Goal: Task Accomplishment & Management: Complete application form

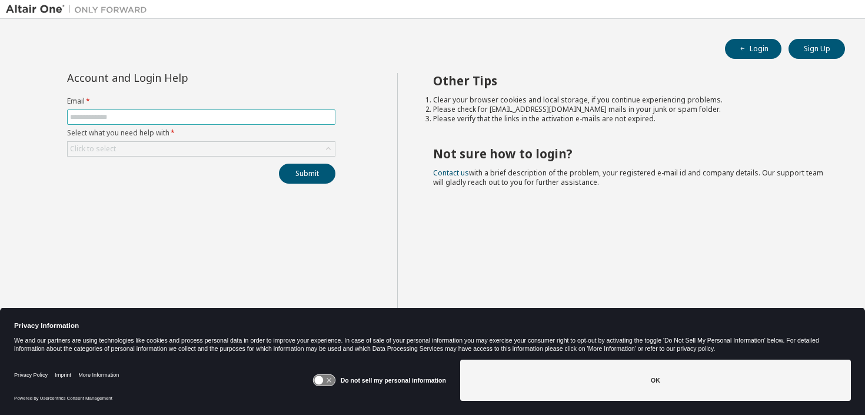
click at [272, 118] on input "text" at bounding box center [201, 116] width 262 height 9
click at [328, 178] on button "Submit" at bounding box center [307, 174] width 56 height 20
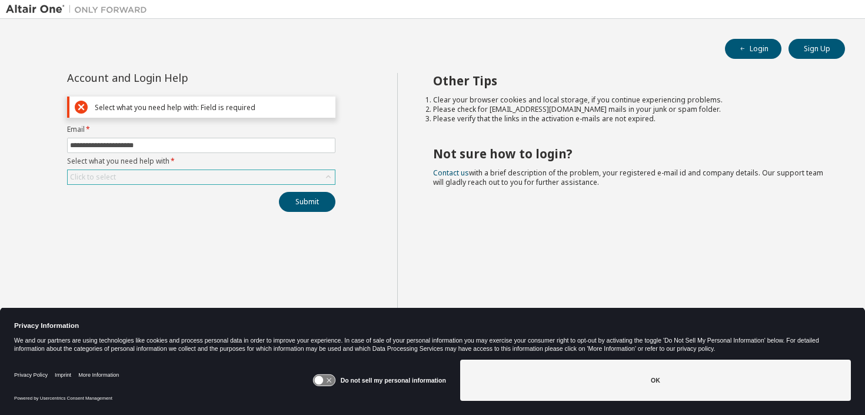
click at [285, 179] on div "Click to select" at bounding box center [201, 177] width 267 height 14
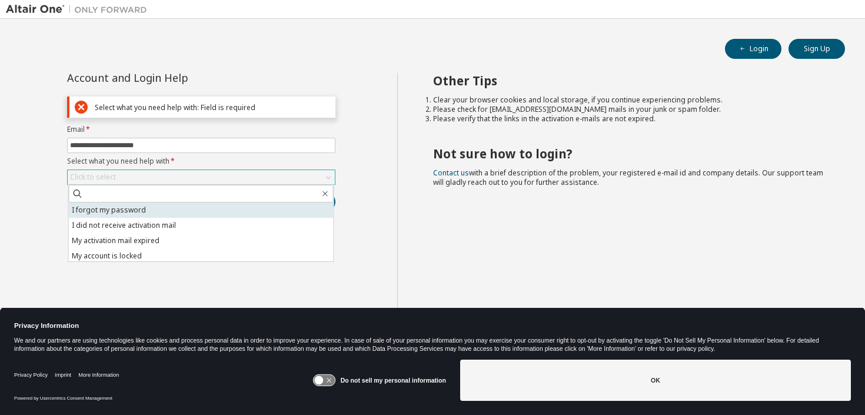
click at [240, 209] on li "I forgot my password" at bounding box center [201, 209] width 265 height 15
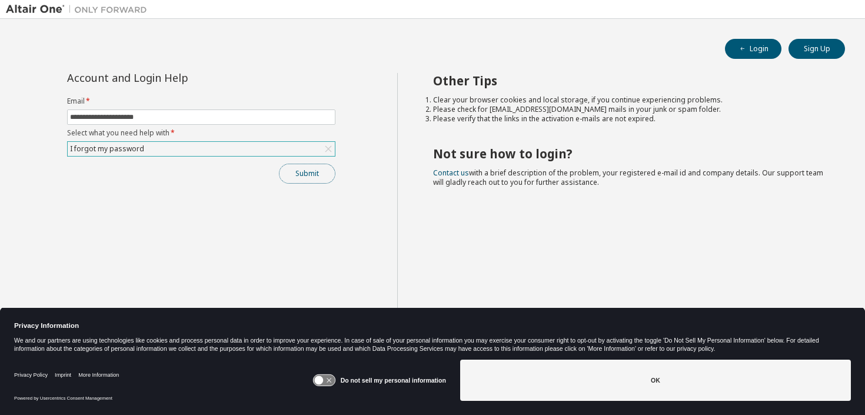
click at [319, 175] on button "Submit" at bounding box center [307, 174] width 56 height 20
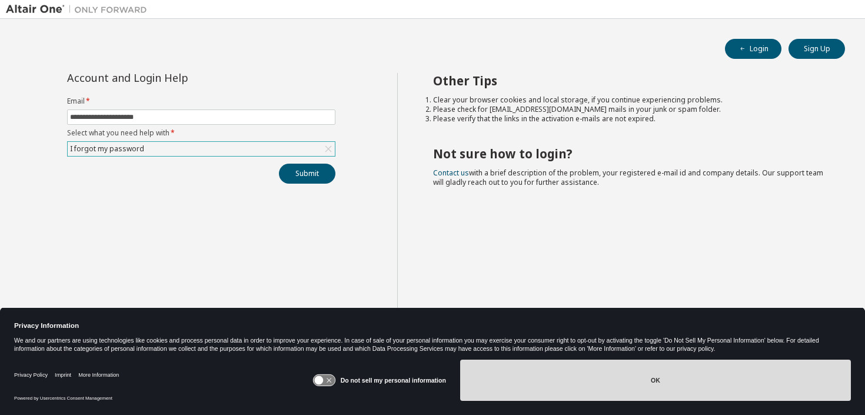
click at [527, 380] on button "OK" at bounding box center [655, 380] width 391 height 41
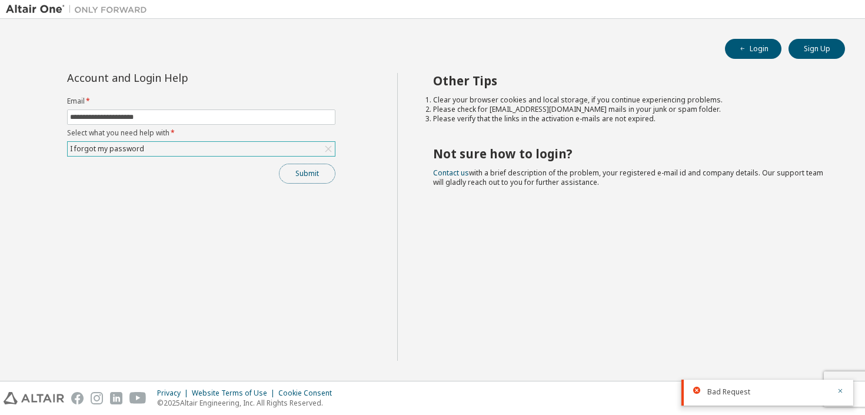
click at [312, 177] on button "Submit" at bounding box center [307, 174] width 56 height 20
click at [294, 122] on span "**********" at bounding box center [201, 116] width 268 height 15
click at [292, 120] on input "**********" at bounding box center [201, 116] width 262 height 9
type input "**********"
click at [312, 182] on button "Submit" at bounding box center [307, 174] width 56 height 20
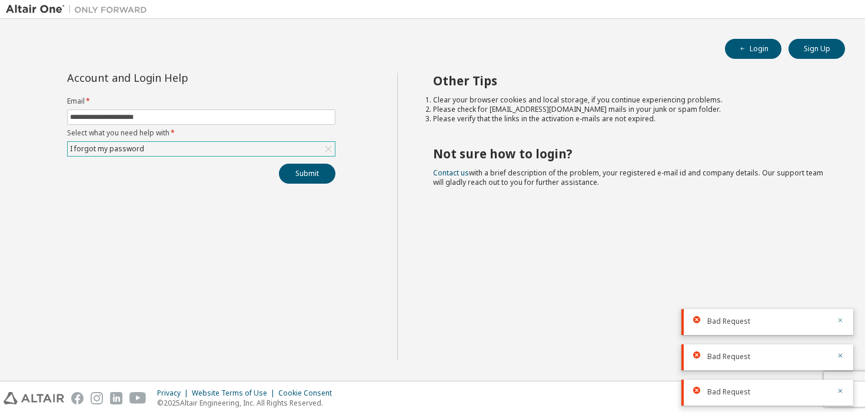
click at [842, 320] on icon "button" at bounding box center [840, 320] width 7 height 7
click at [812, 47] on button "Sign Up" at bounding box center [816, 49] width 56 height 20
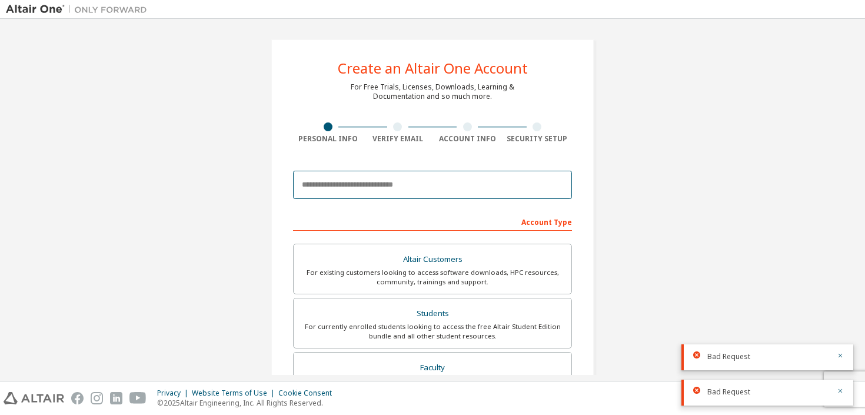
click at [496, 186] on input "email" at bounding box center [432, 185] width 279 height 28
type input "**********"
type input "*******"
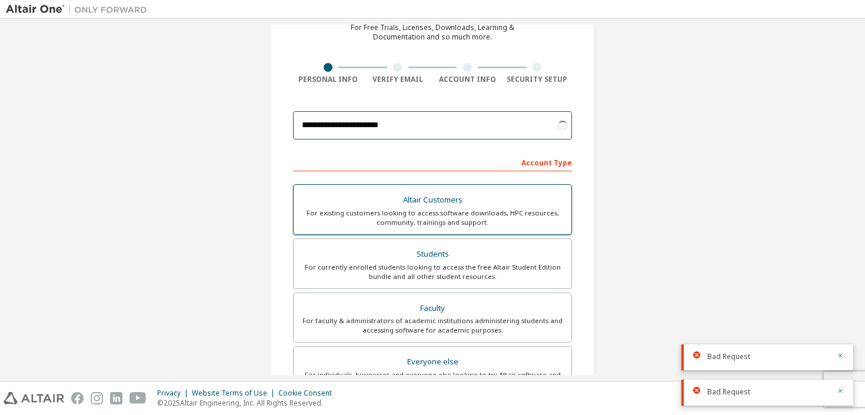
scroll to position [69, 0]
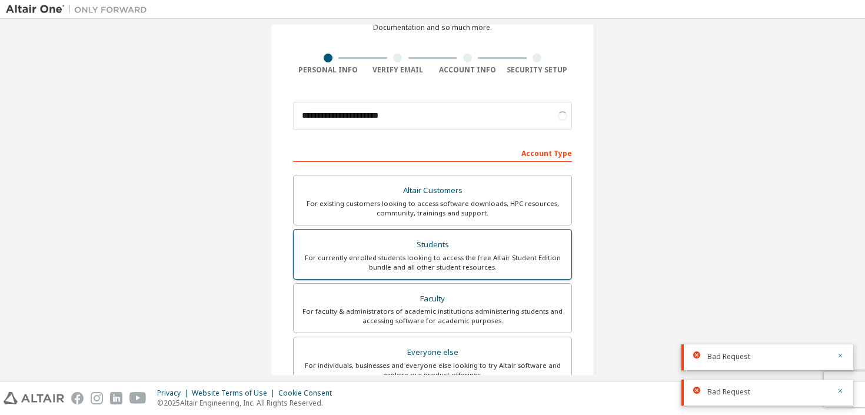
click at [472, 255] on div "For currently enrolled students looking to access the free Altair Student Editi…" at bounding box center [433, 262] width 264 height 19
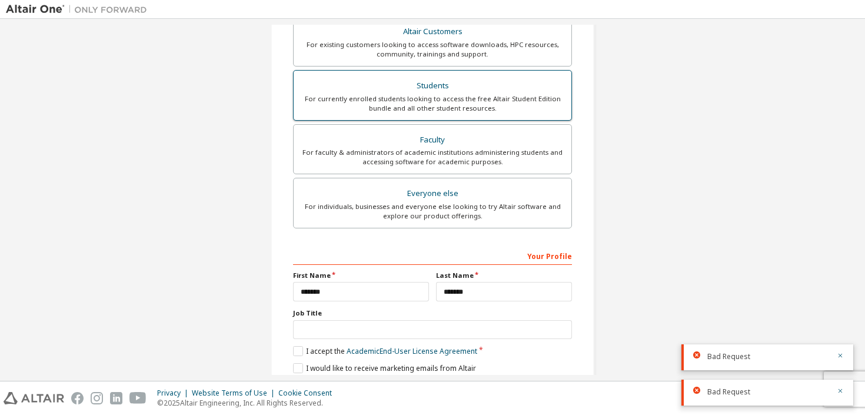
scroll to position [273, 0]
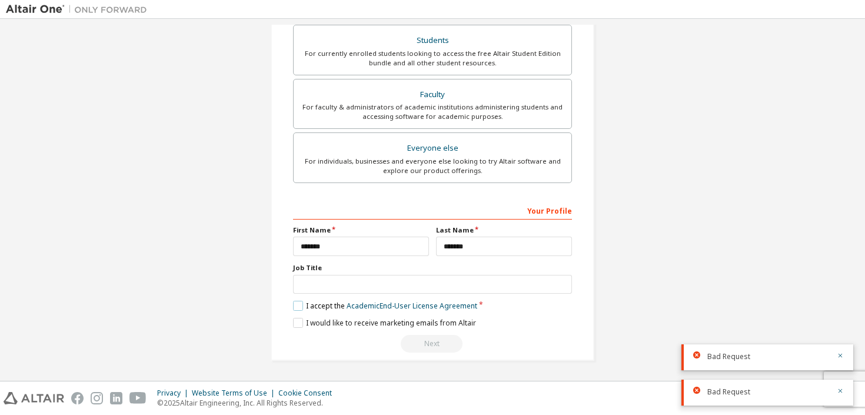
click at [295, 305] on label "I accept the Academic End-User License Agreement" at bounding box center [385, 306] width 184 height 10
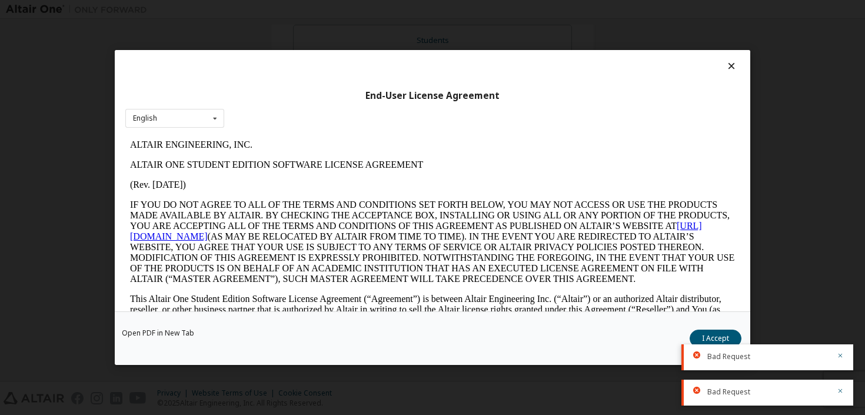
scroll to position [0, 0]
click at [711, 337] on button "I Accept" at bounding box center [716, 338] width 52 height 18
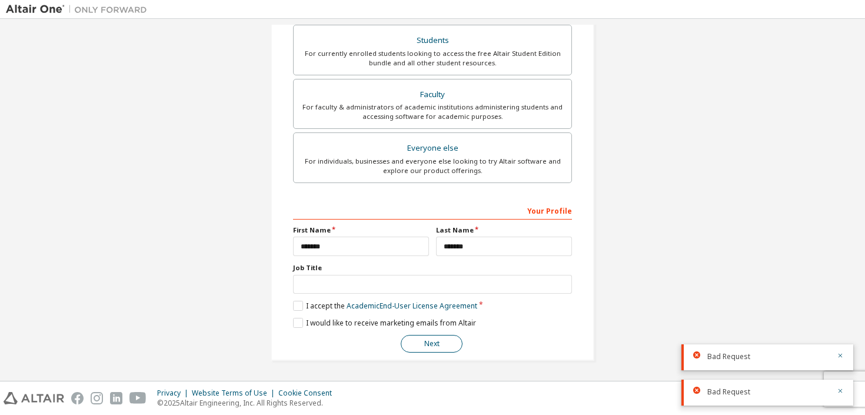
click at [424, 339] on button "Next" at bounding box center [432, 344] width 62 height 18
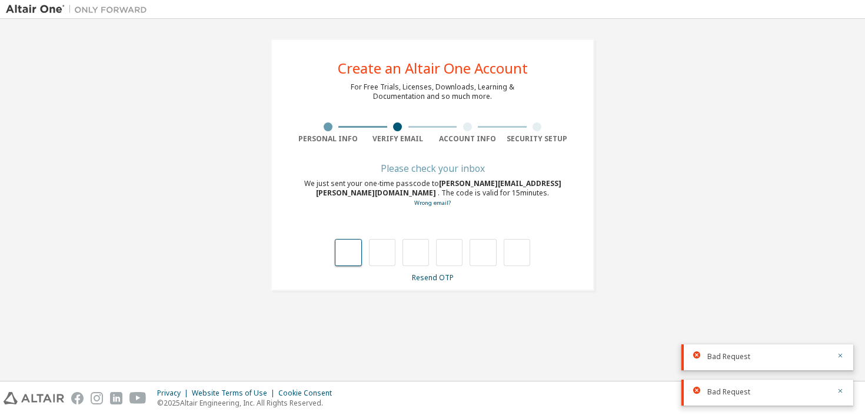
click at [350, 258] on input "text" at bounding box center [348, 252] width 26 height 27
type input "*"
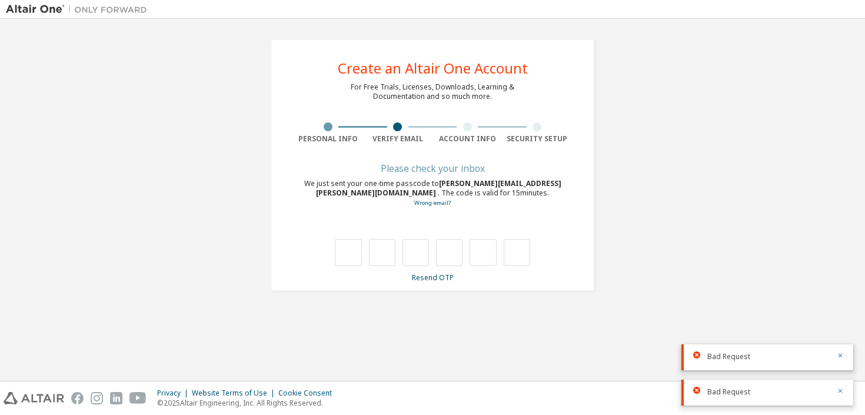
type input "*"
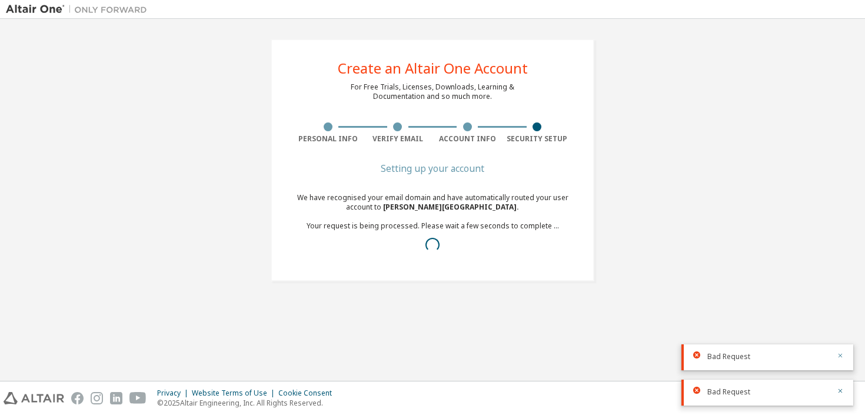
click at [840, 356] on icon "button" at bounding box center [840, 356] width 4 height 4
click at [838, 390] on icon "button" at bounding box center [840, 390] width 7 height 7
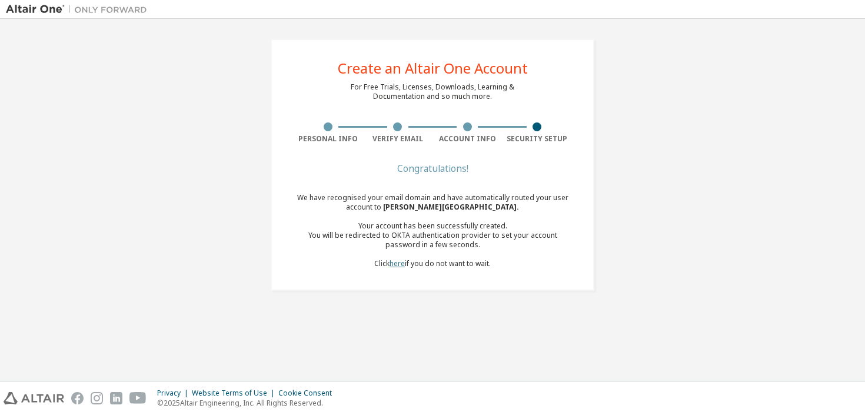
click at [397, 267] on link "here" at bounding box center [397, 263] width 15 height 10
